Goal: Check status: Check status

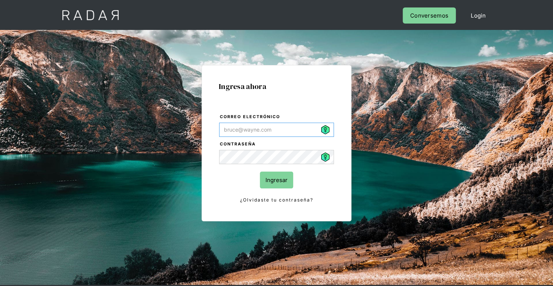
type input "[PERSON_NAME][EMAIL_ADDRESS][PERSON_NAME][DOMAIN_NAME]"
click at [274, 177] on input "Ingresar" at bounding box center [276, 180] width 33 height 17
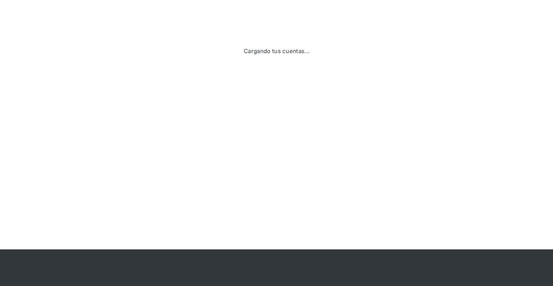
scroll to position [98, 0]
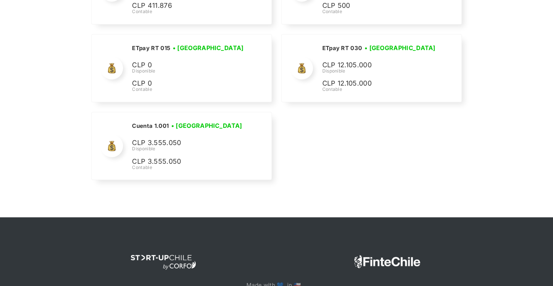
scroll to position [2354, 0]
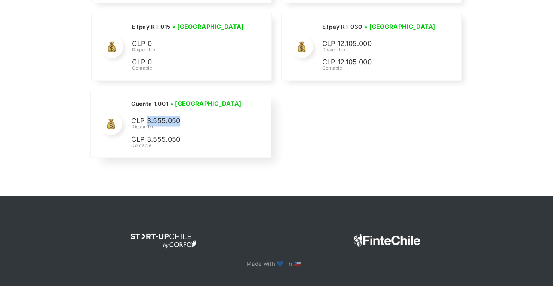
drag, startPoint x: 181, startPoint y: 113, endPoint x: 148, endPoint y: 111, distance: 33.0
click at [0, 0] on p "CLP 3.555.050" at bounding box center [0, 0] width 0 height 0
copy p "3.555.050"
